Goal: Information Seeking & Learning: Learn about a topic

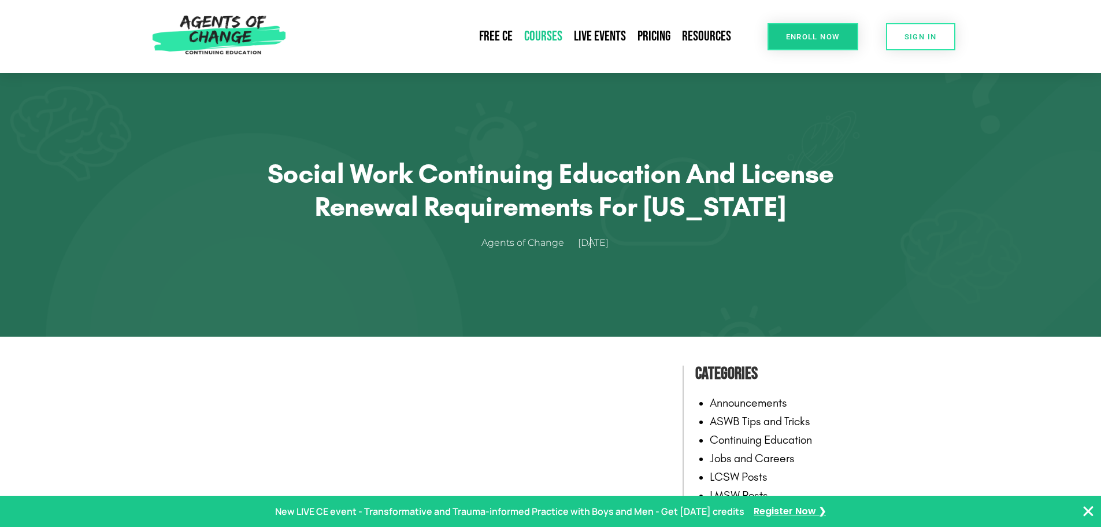
click at [552, 31] on link "Courses" at bounding box center [544, 36] width 50 height 27
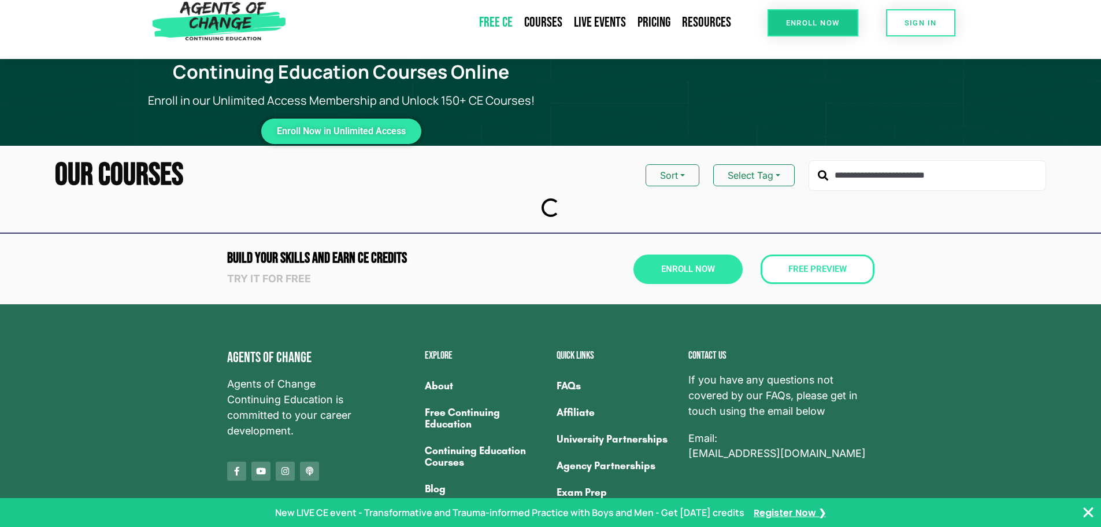
click at [504, 23] on link "Free CE" at bounding box center [496, 22] width 45 height 27
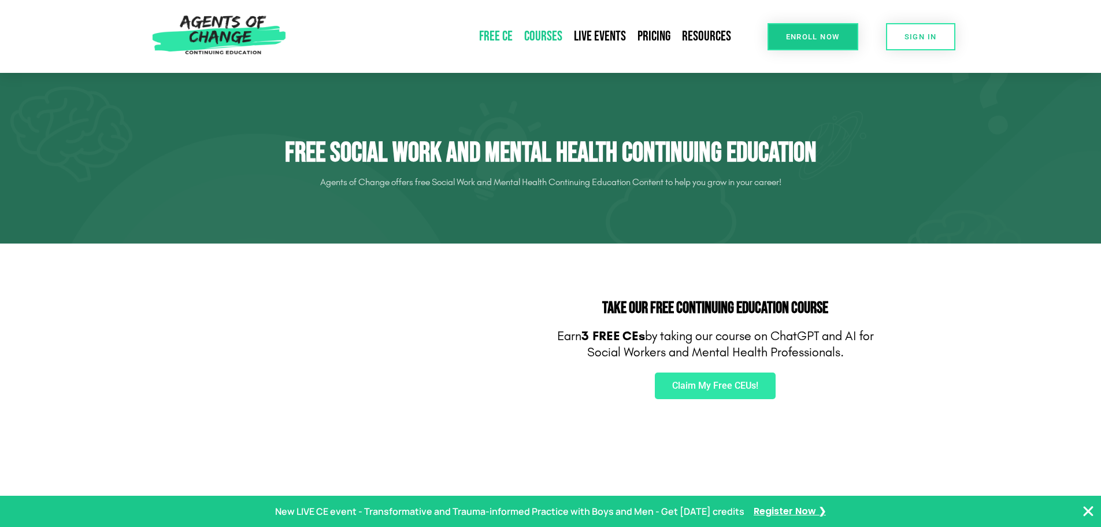
click at [542, 38] on link "Courses" at bounding box center [544, 36] width 50 height 27
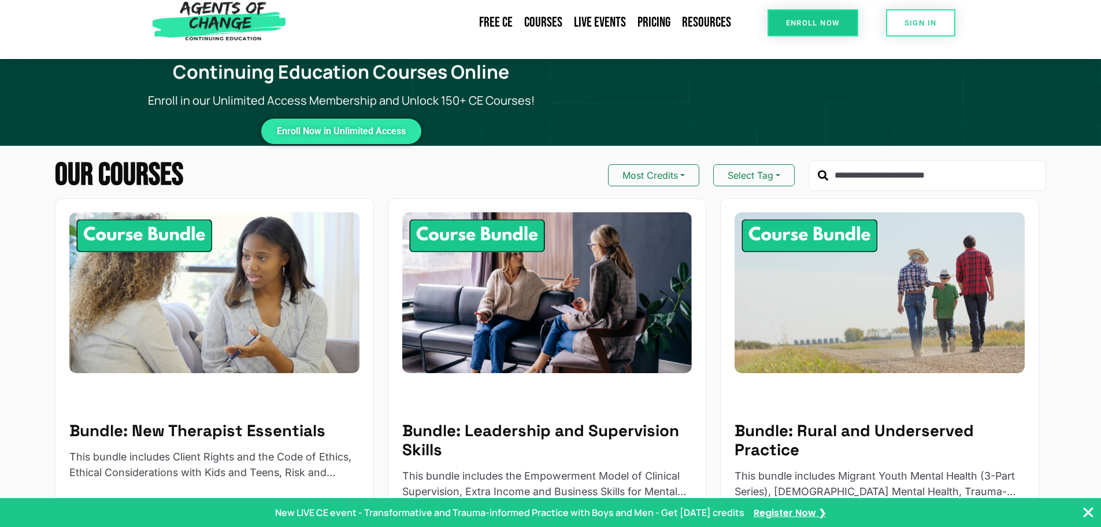
click at [892, 177] on input "text" at bounding box center [928, 175] width 238 height 31
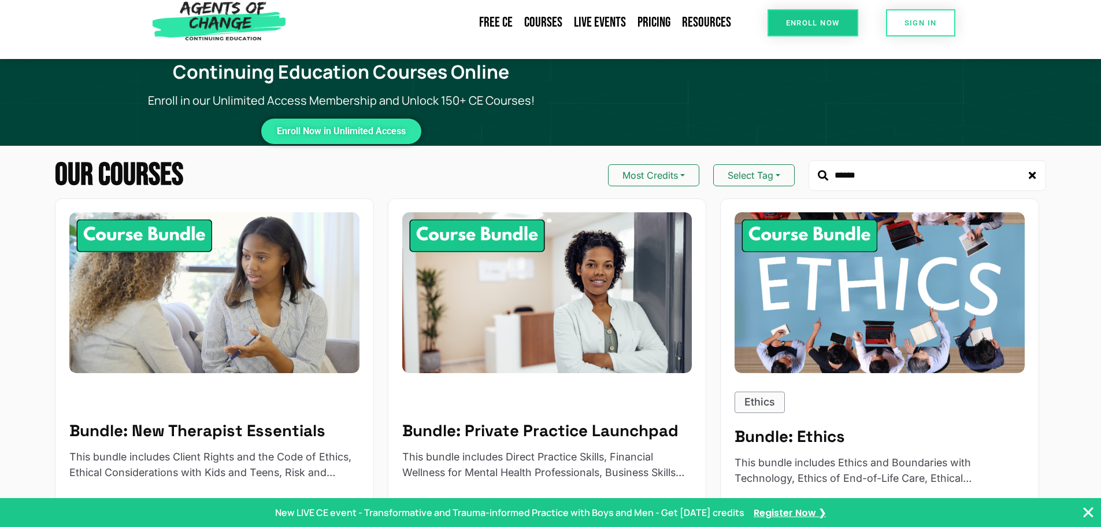
type input "******"
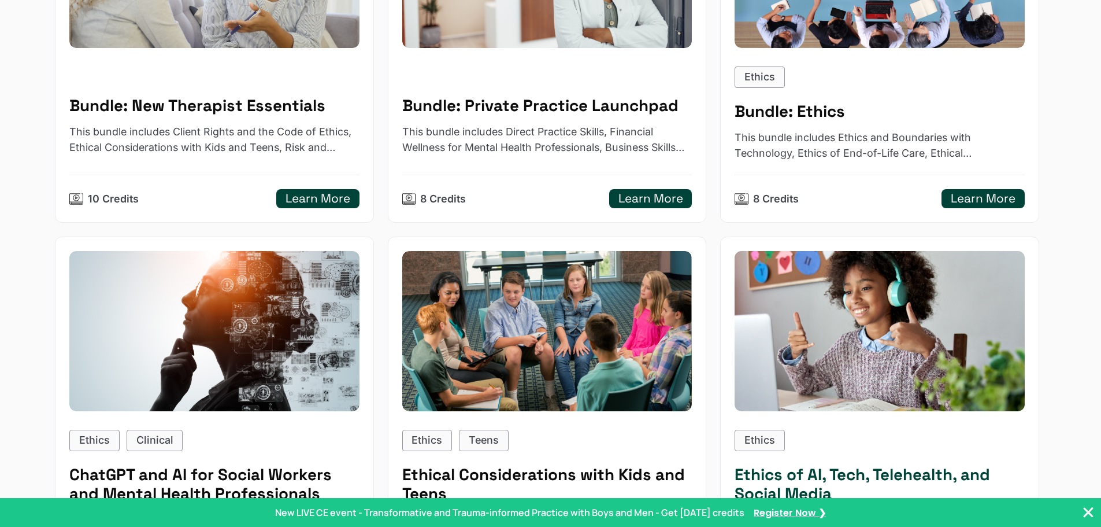
scroll to position [463, 0]
